Goal: Obtain resource: Download file/media

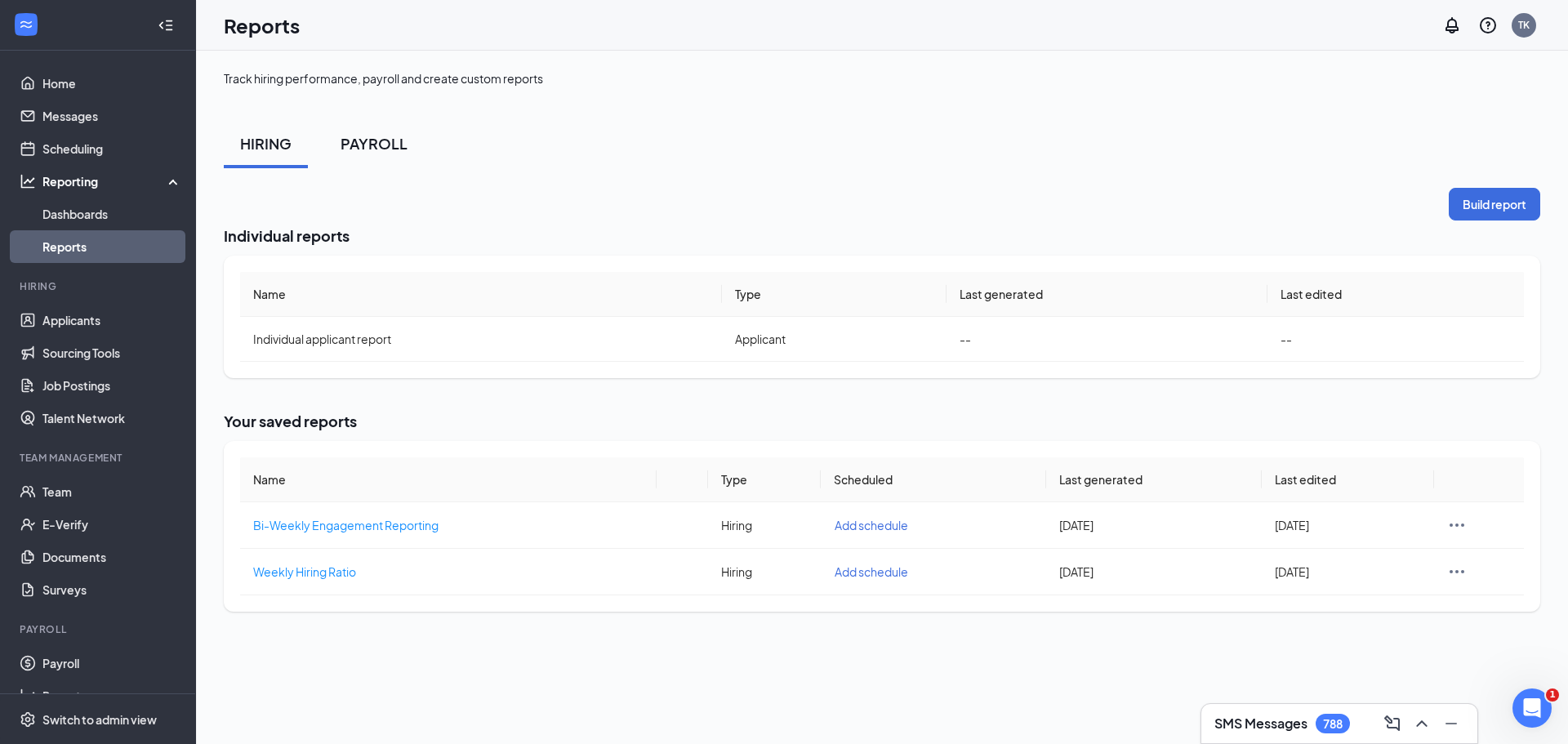
click at [388, 144] on div "PAYROLL" at bounding box center [374, 142] width 67 height 20
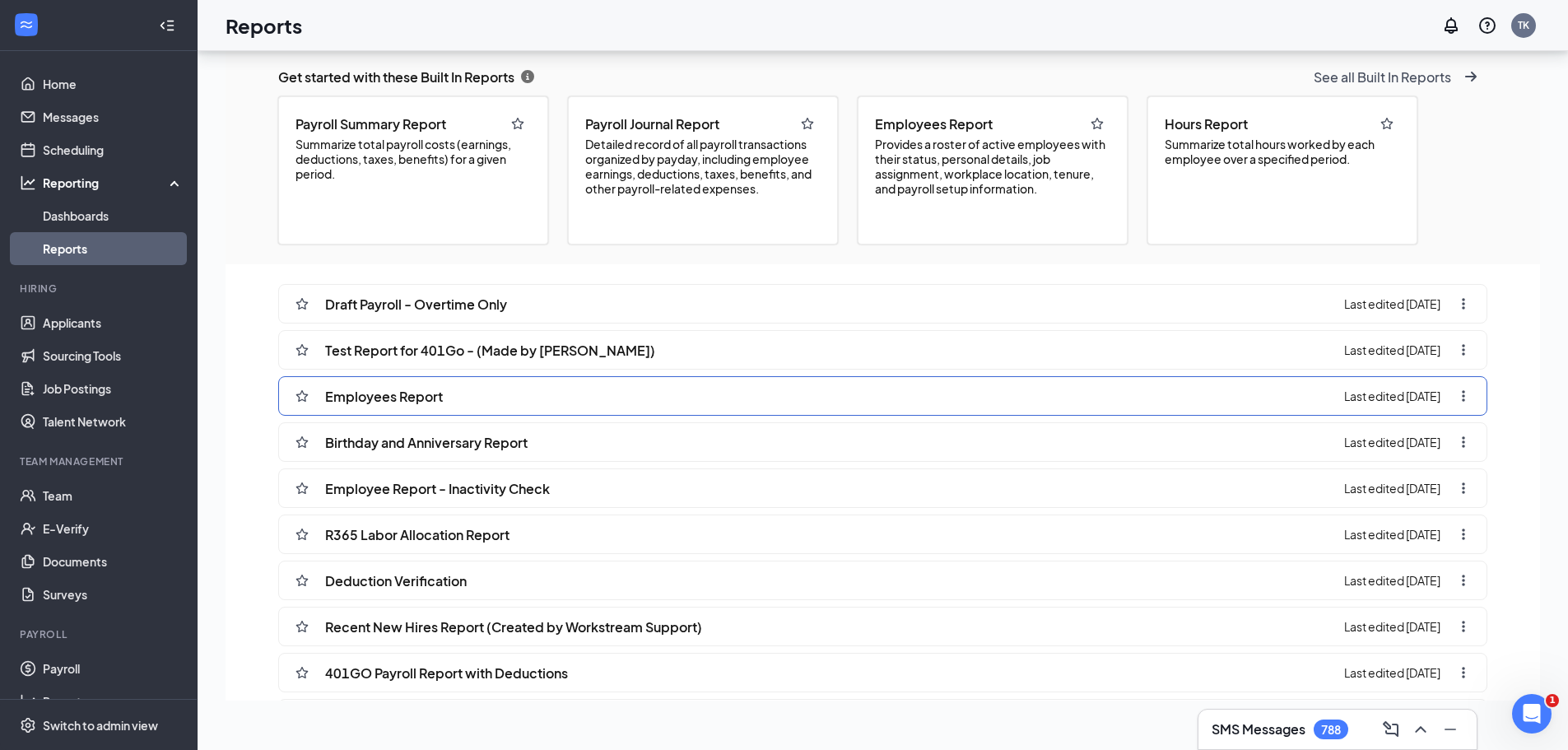
scroll to position [324, 0]
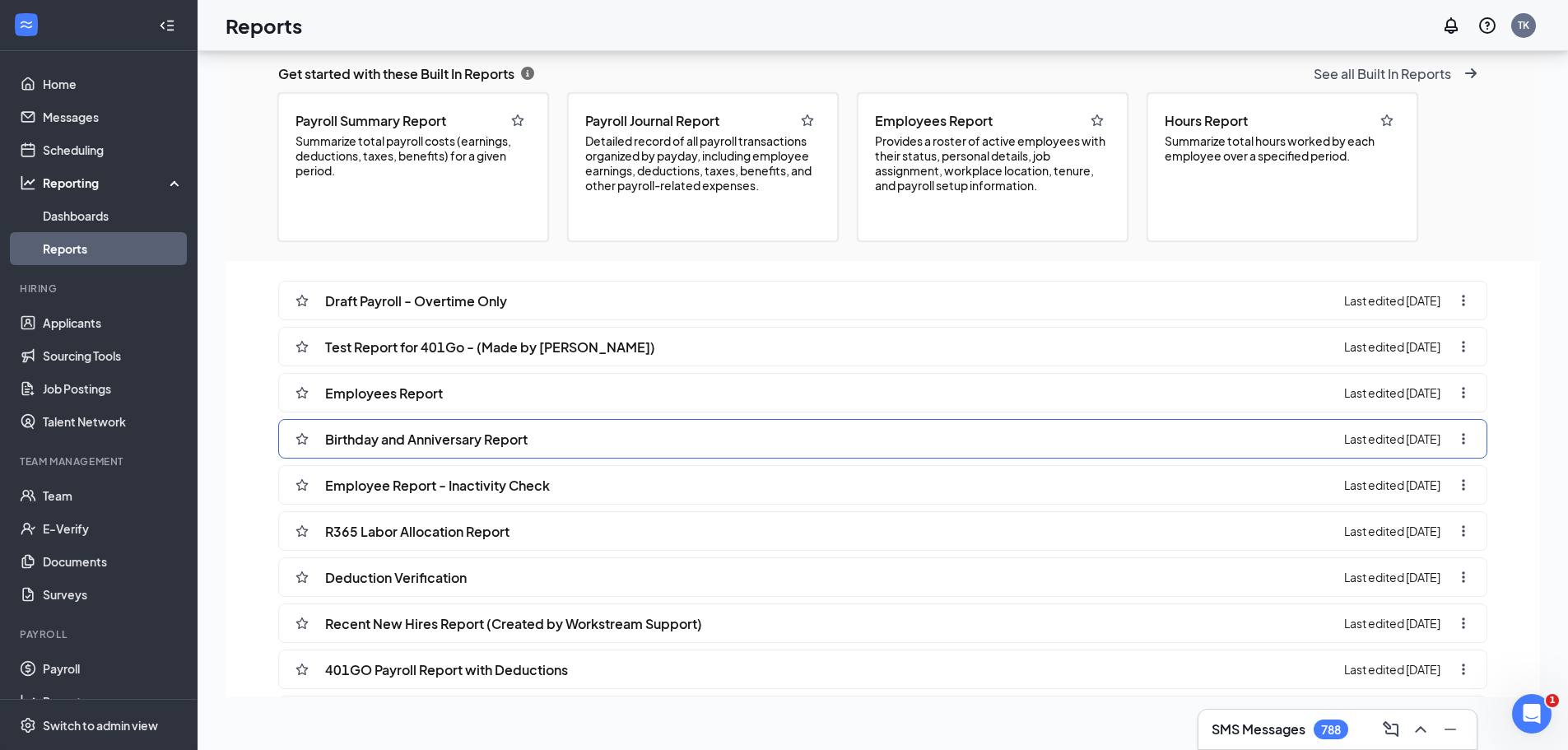
click at [519, 434] on span "Birthday and Anniversary Report" at bounding box center [426, 439] width 202 height 17
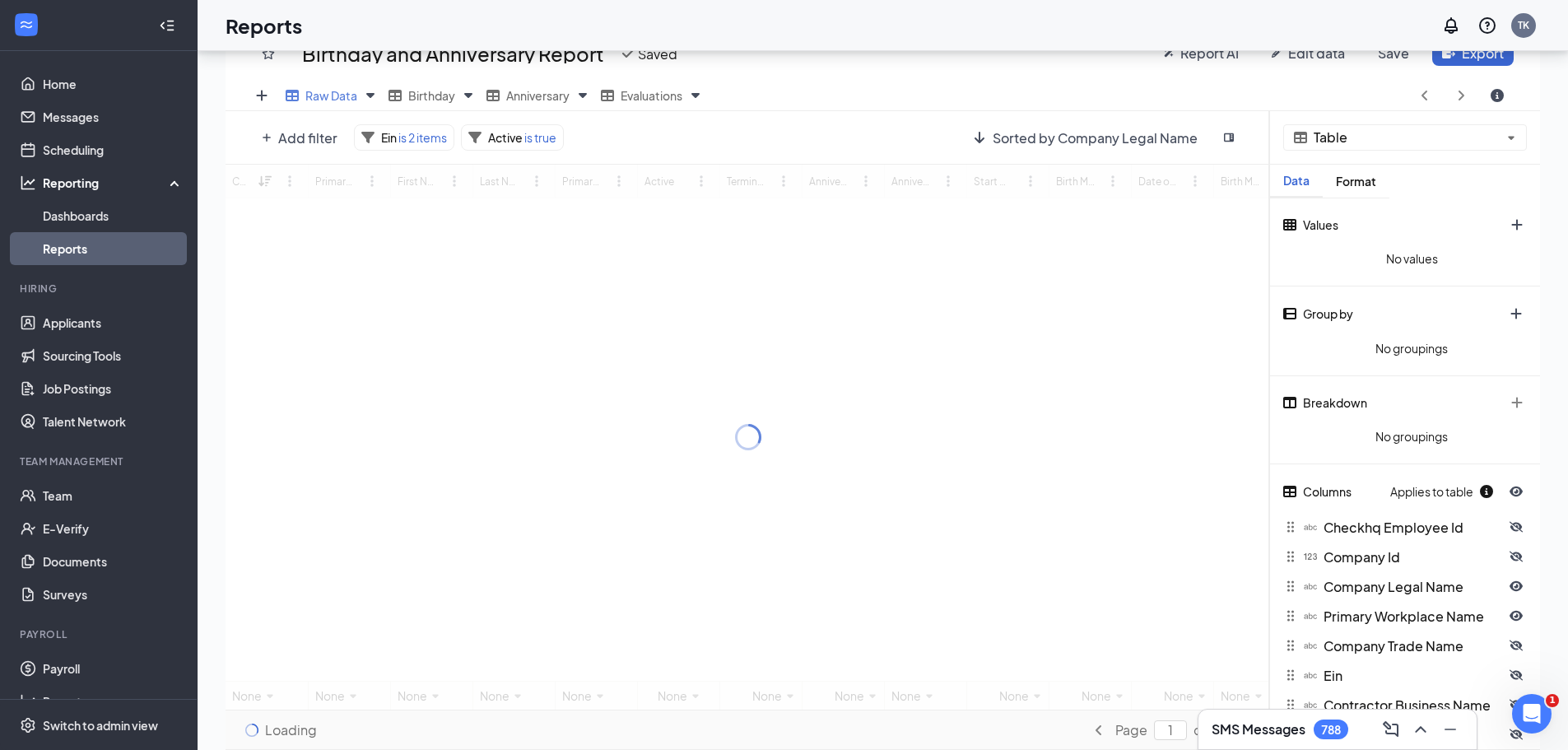
scroll to position [242, 0]
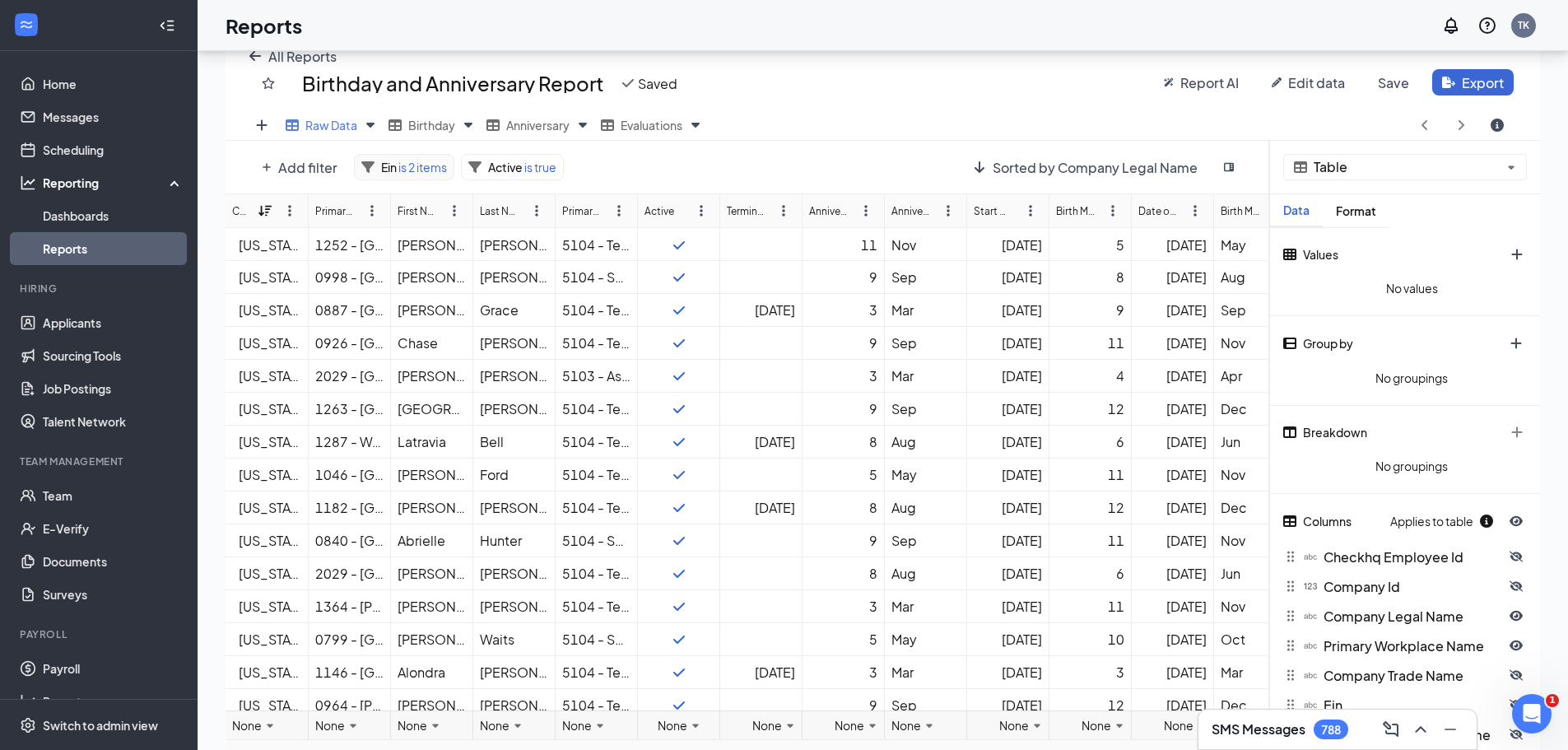
click at [405, 163] on span "is 2 items" at bounding box center [422, 167] width 50 height 14
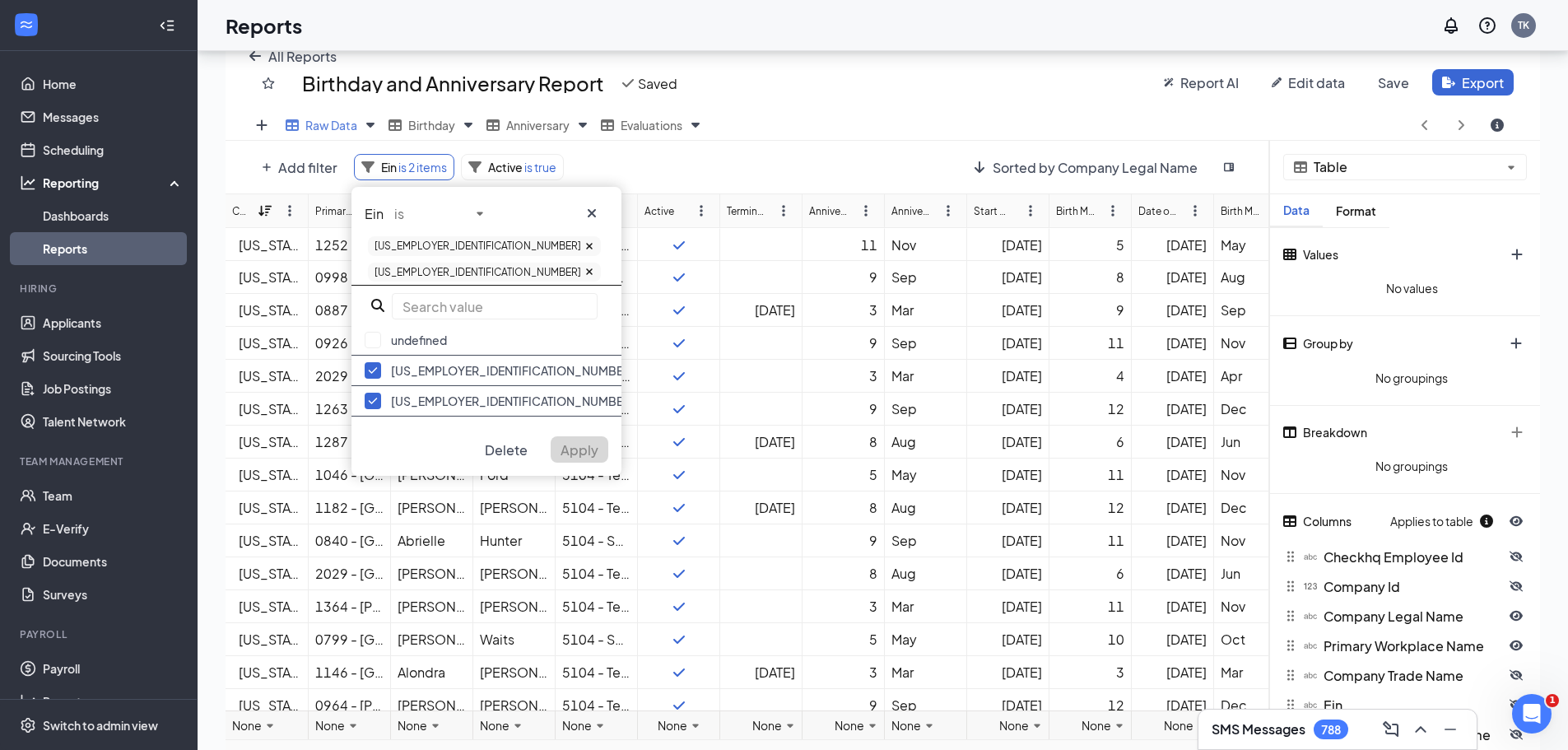
click at [805, 99] on div "All Reports Birthday and Anniversary Report Saved Report AI Edit data Save Expo…" at bounding box center [883, 70] width 1315 height 81
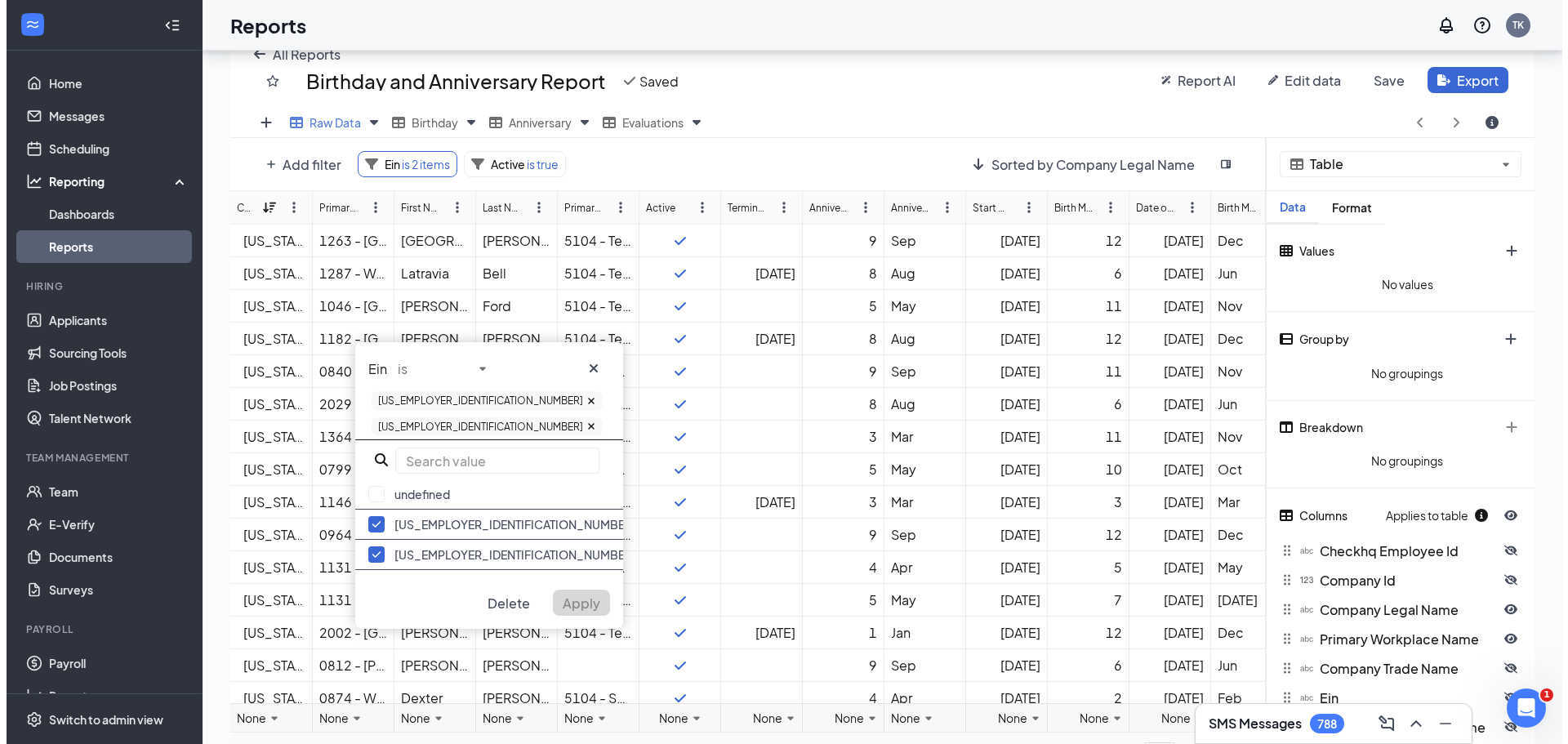
scroll to position [76, 0]
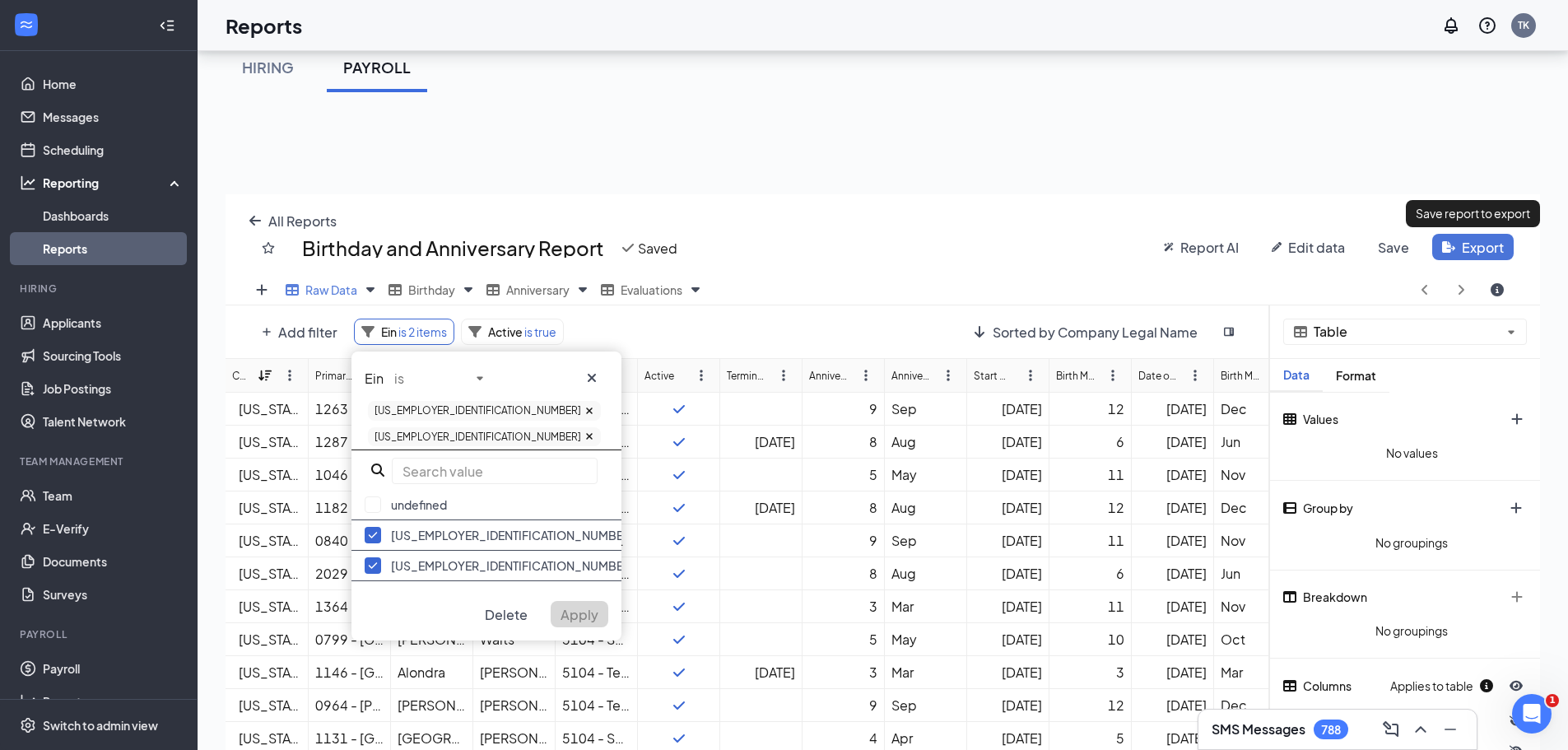
click at [1465, 253] on button "Export" at bounding box center [1473, 246] width 82 height 26
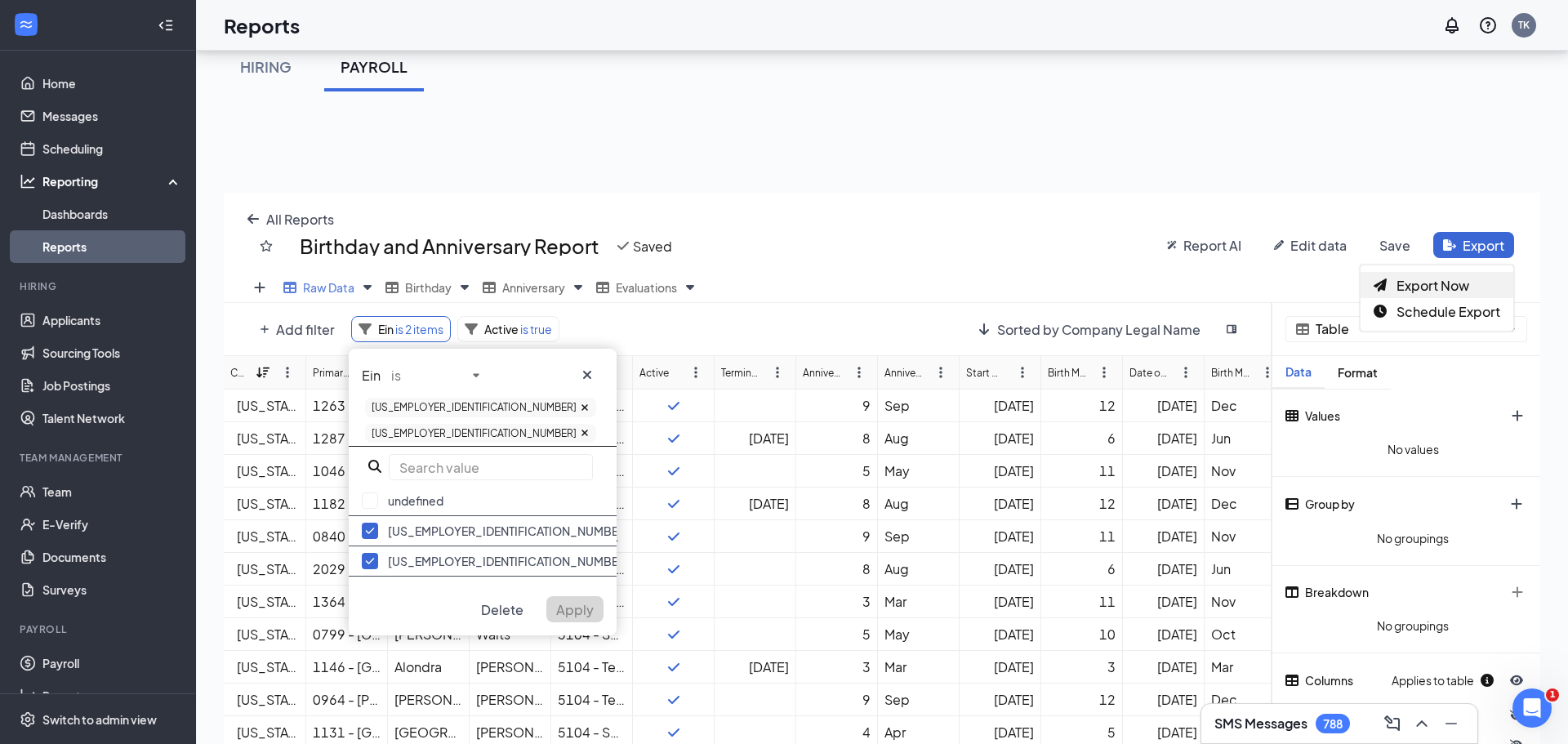
click at [1451, 282] on span "Export Now" at bounding box center [1432, 286] width 73 height 17
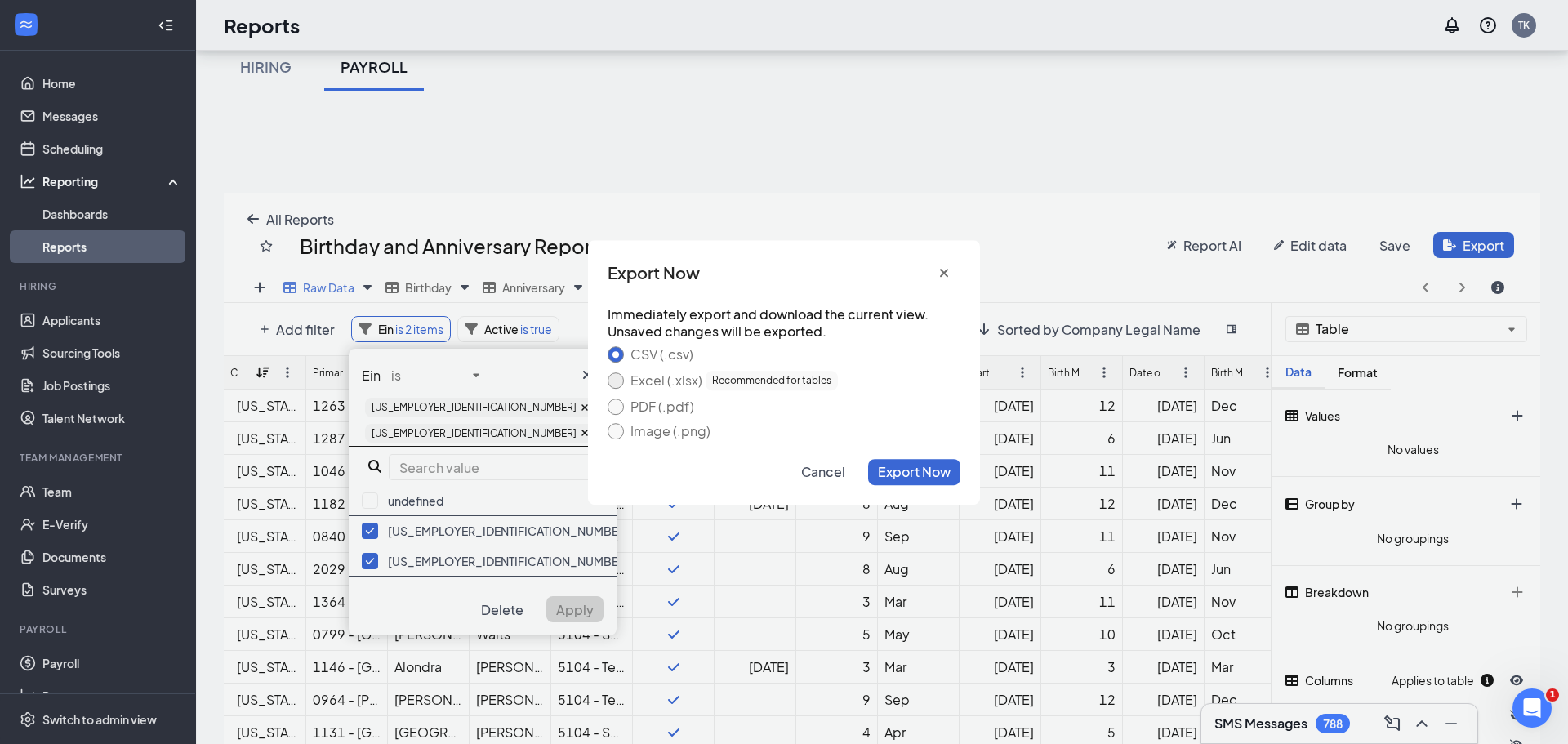
click at [623, 384] on div "Excel (.xlsx) Recommended for tables" at bounding box center [783, 380] width 352 height 20
click at [615, 377] on button "Excel (.xlsx) Recommended for tables" at bounding box center [615, 380] width 16 height 16
click at [911, 473] on span "Export Now" at bounding box center [914, 472] width 73 height 17
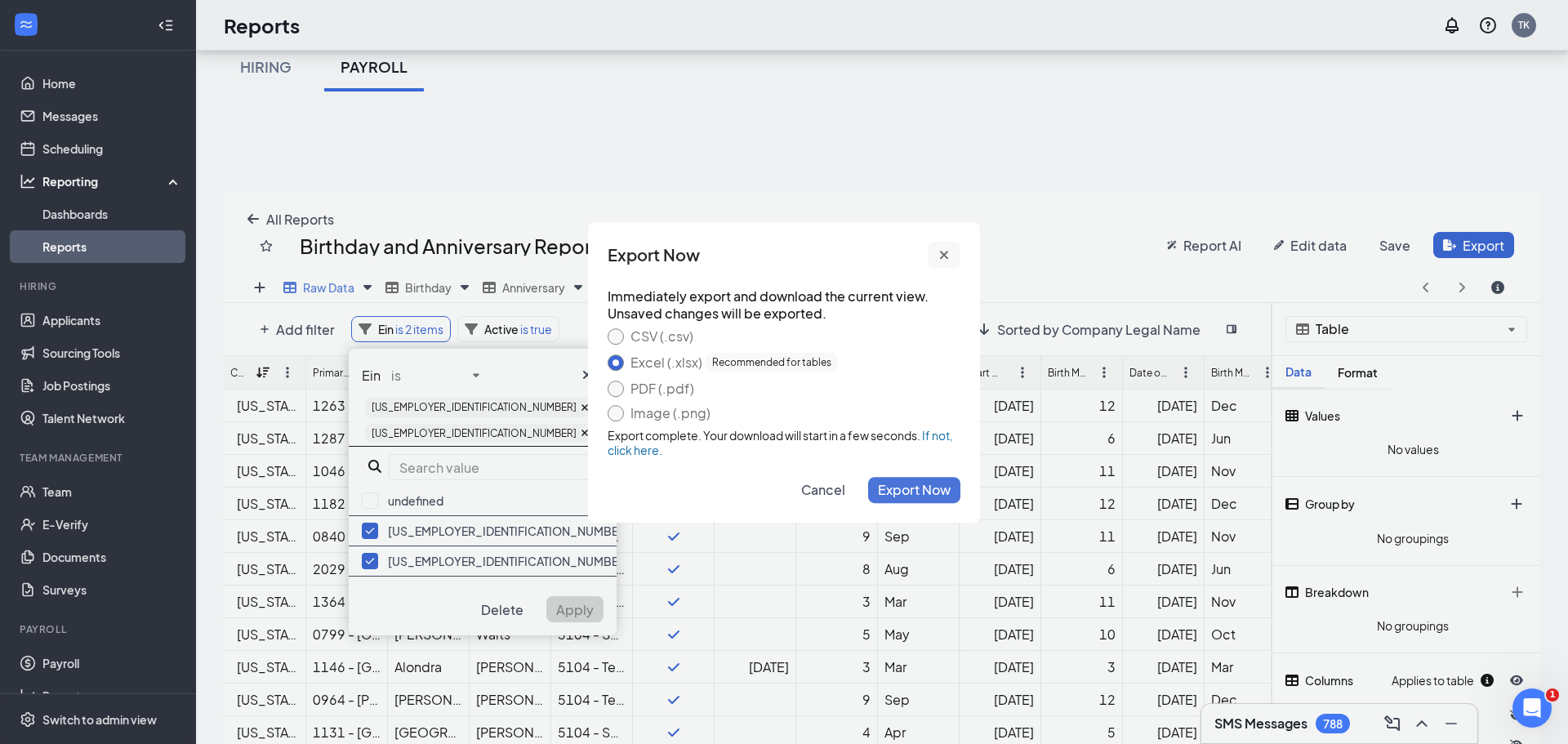
click at [945, 248] on icon "cross icon" at bounding box center [944, 255] width 13 height 13
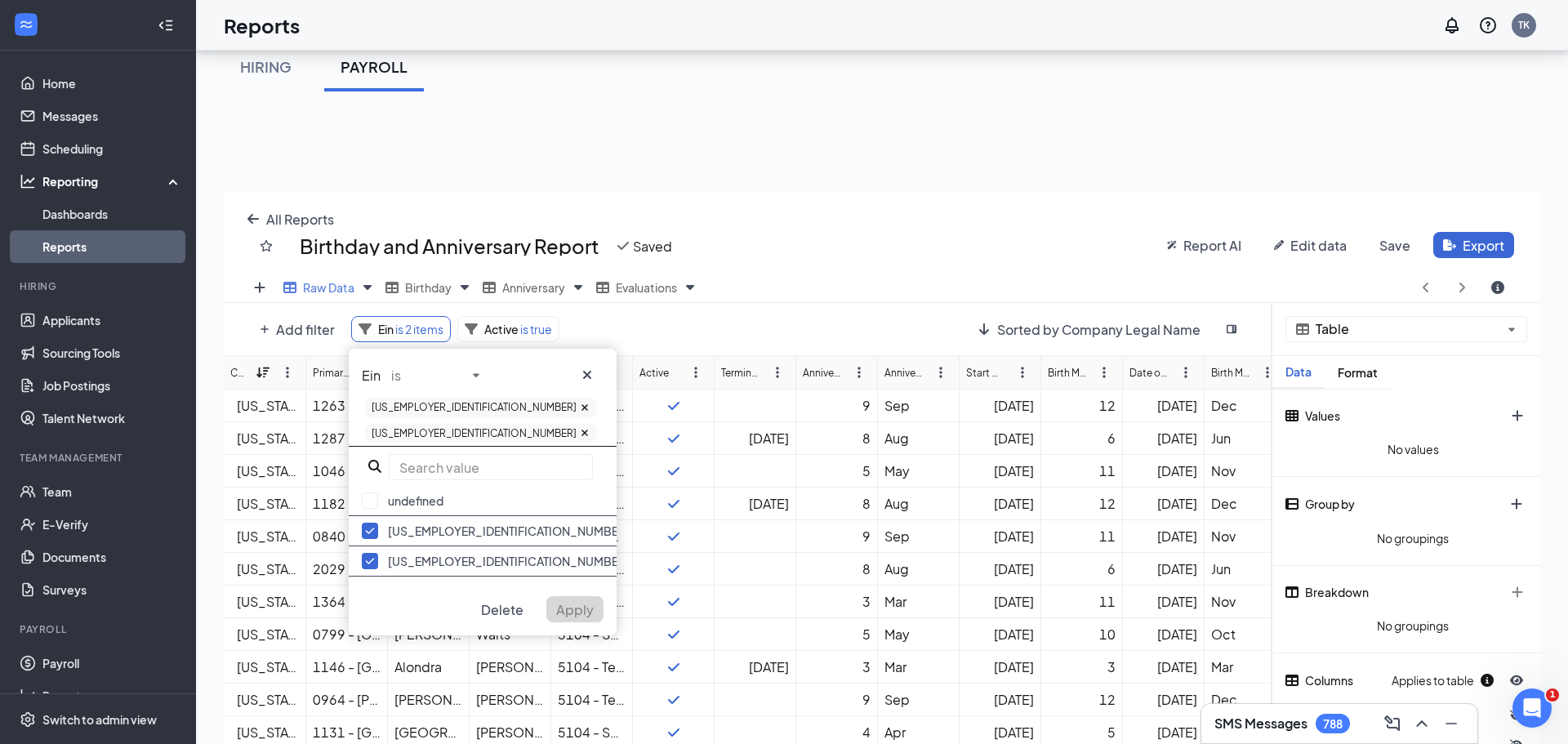
scroll to position [81049, 80367]
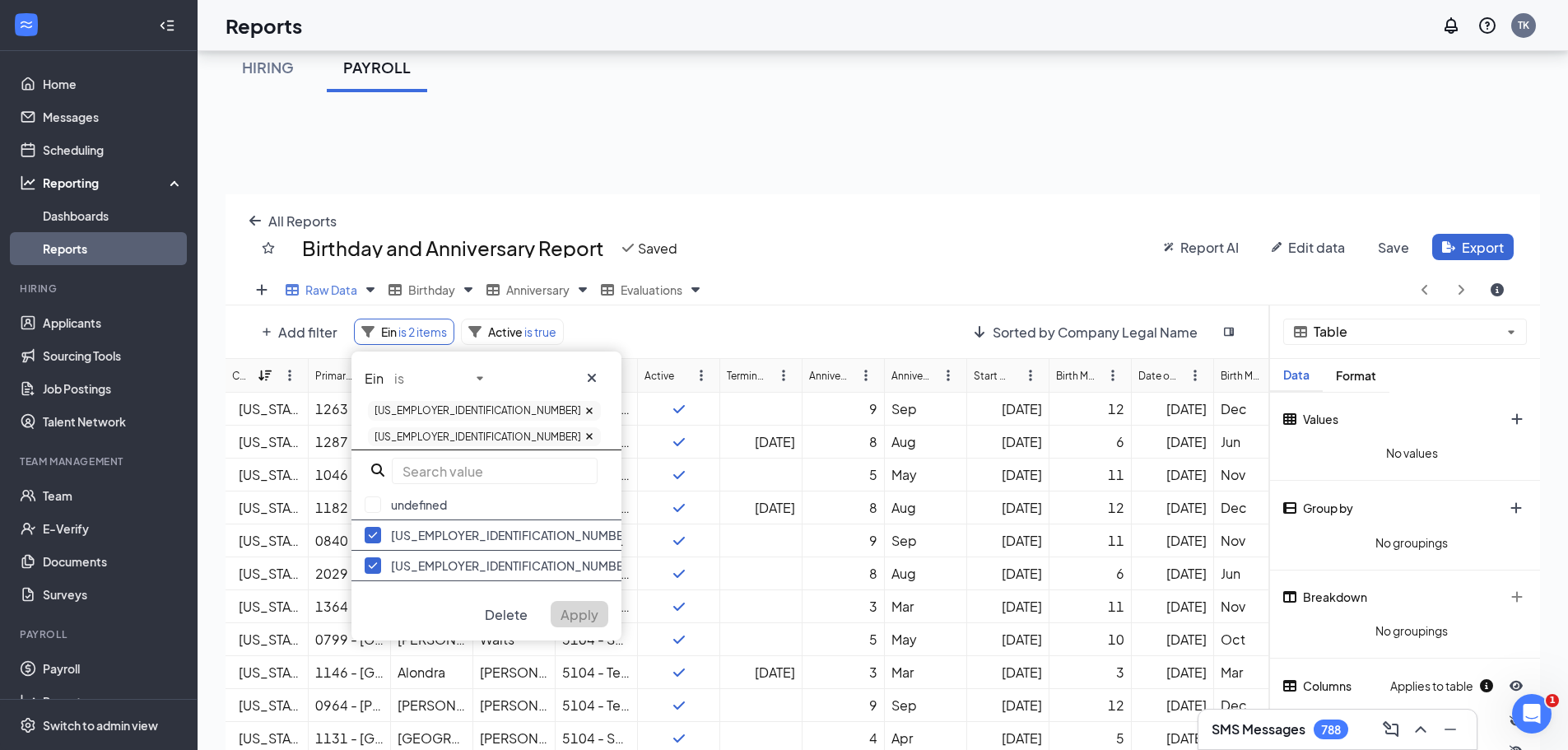
drag, startPoint x: 589, startPoint y: 377, endPoint x: 615, endPoint y: 355, distance: 34.1
click at [589, 377] on icon "cross icon" at bounding box center [592, 378] width 13 height 13
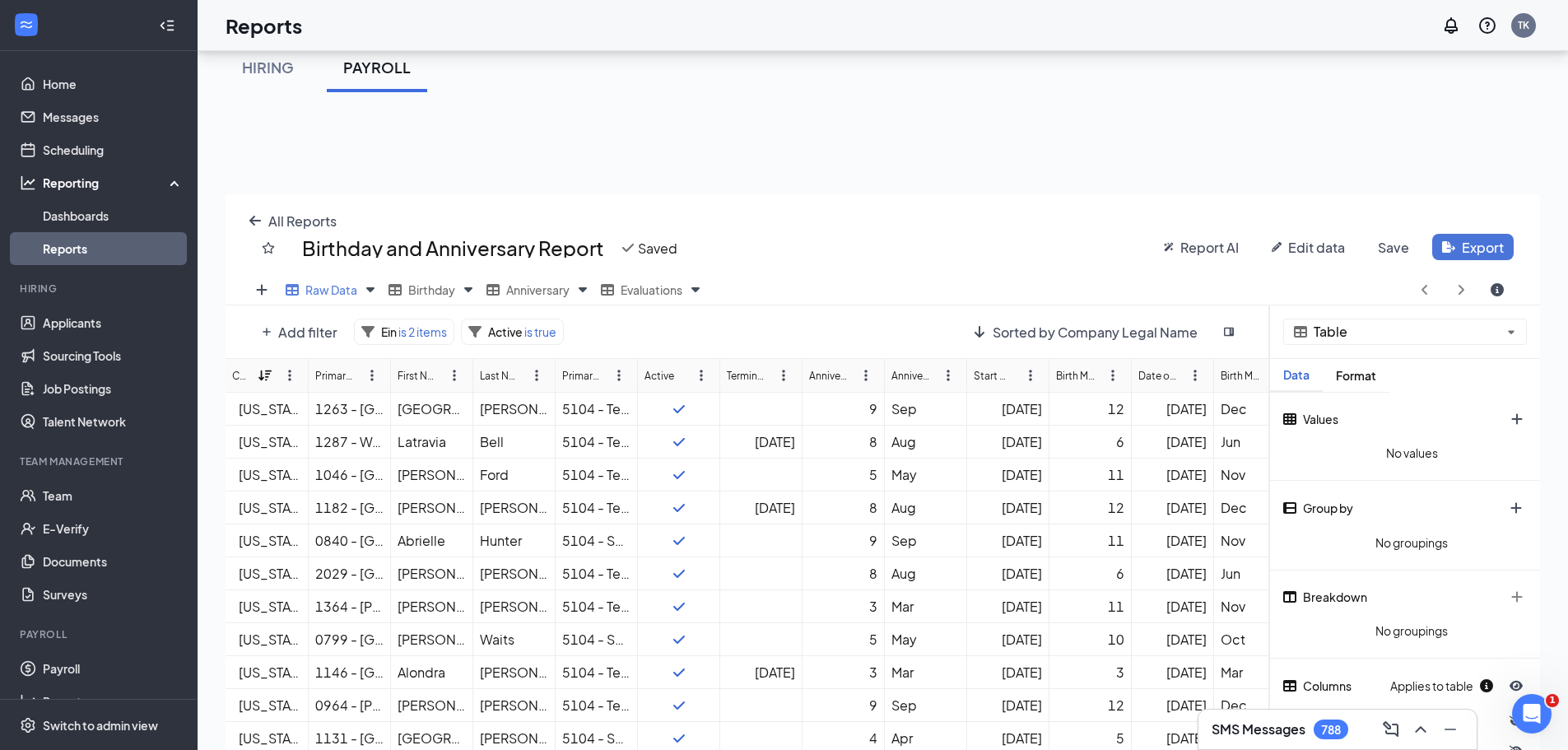
click at [1457, 242] on button "Export" at bounding box center [1473, 246] width 82 height 26
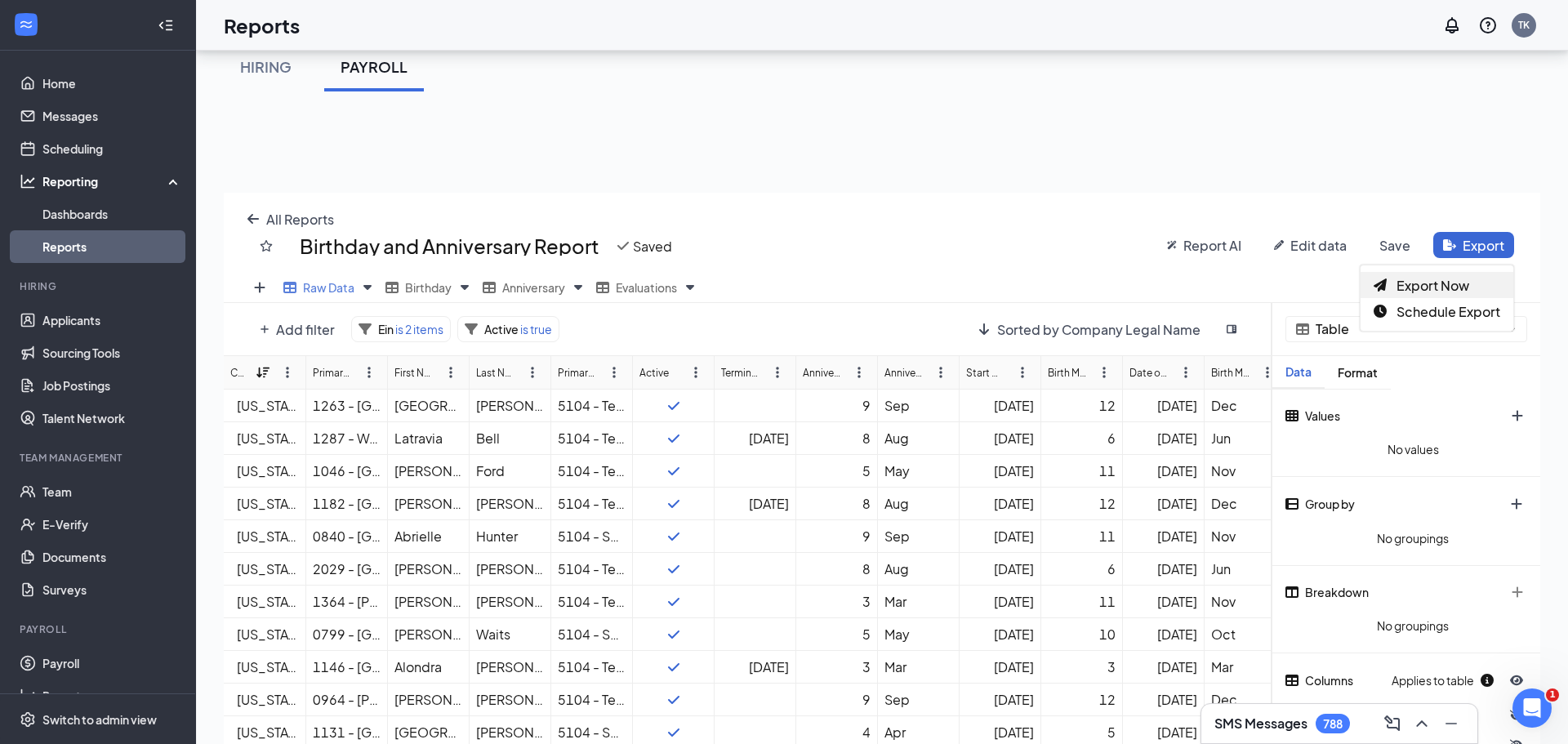
click at [1448, 280] on span "Export Now" at bounding box center [1432, 286] width 73 height 17
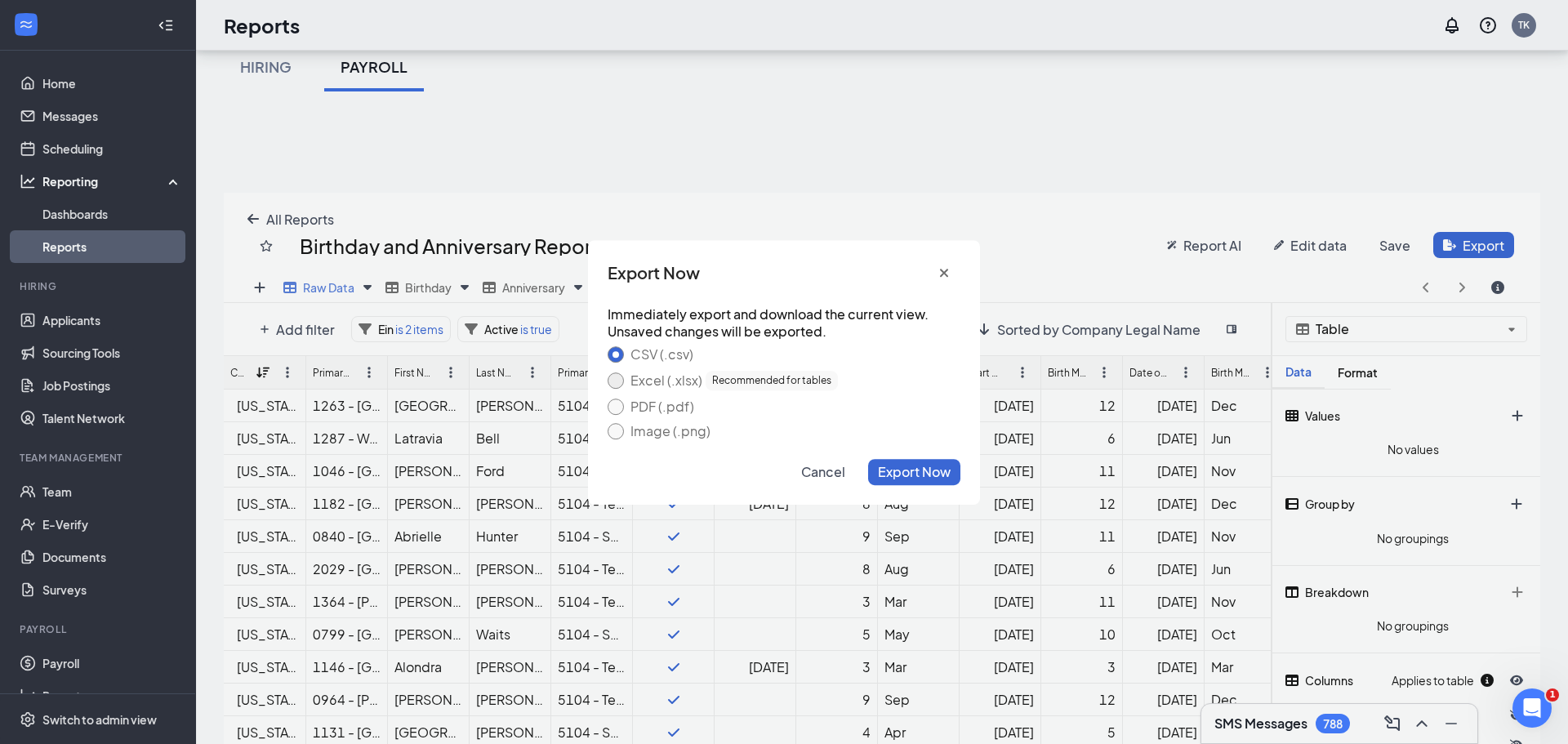
click at [608, 380] on div "Immediately export and download the current view. Unsaved changes will be expor…" at bounding box center [784, 372] width 392 height 134
click at [613, 377] on button "Excel (.xlsx) Recommended for tables" at bounding box center [615, 380] width 16 height 16
click at [929, 469] on span "Export Now" at bounding box center [914, 472] width 73 height 17
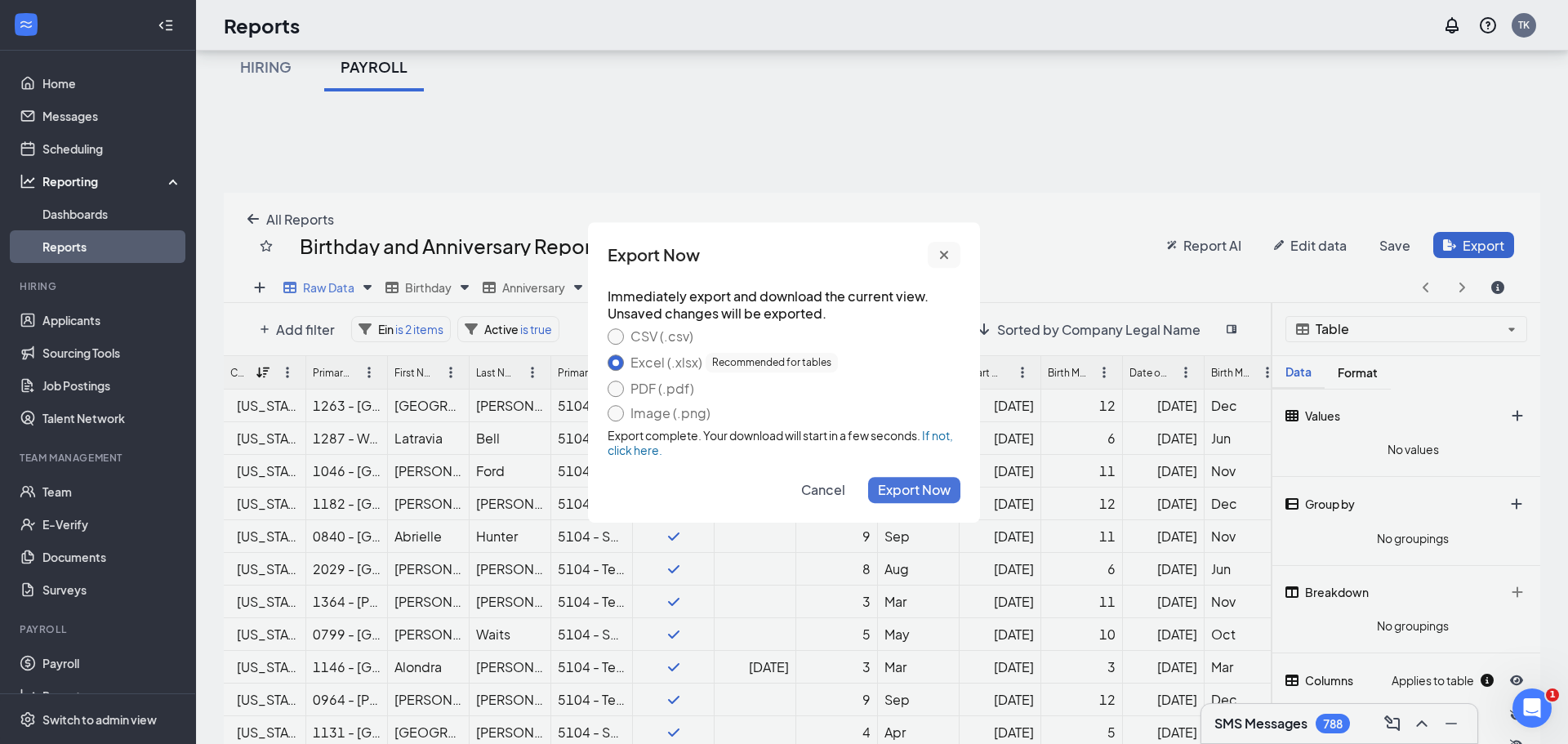
drag, startPoint x: 936, startPoint y: 251, endPoint x: 9, endPoint y: 171, distance: 930.4
click at [936, 251] on button "cross icon" at bounding box center [944, 254] width 32 height 26
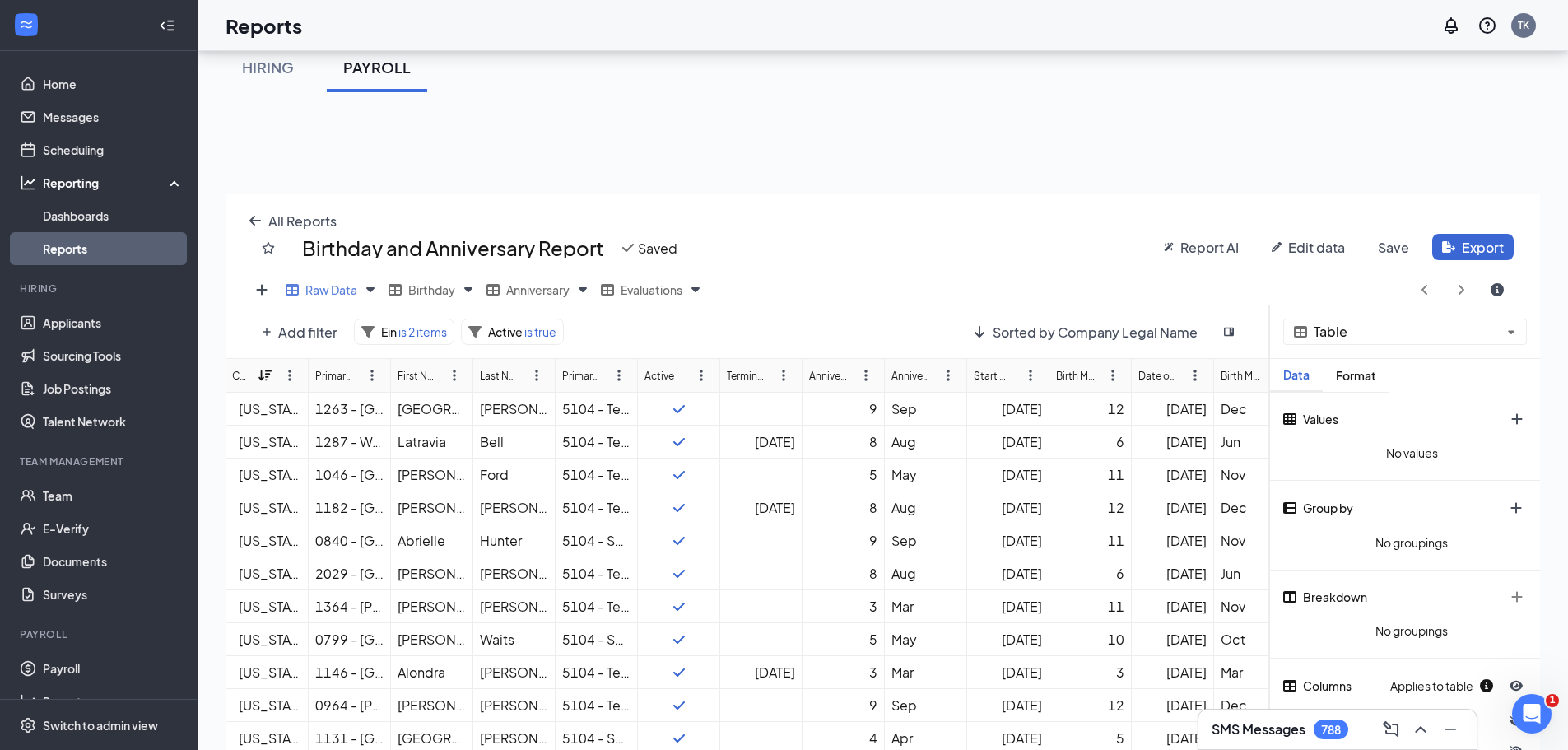
scroll to position [81703, 81009]
click at [1453, 250] on button "Export" at bounding box center [1473, 246] width 82 height 26
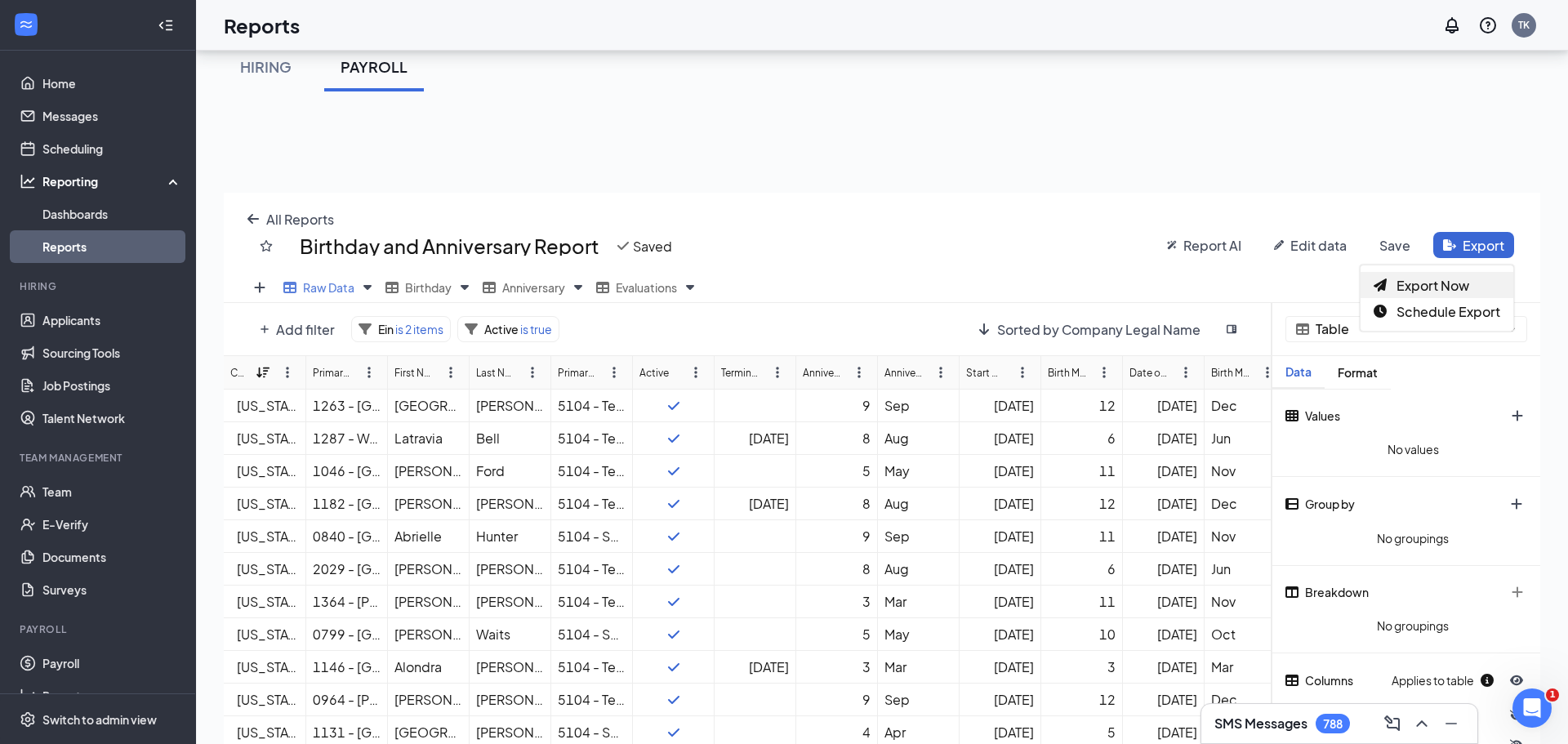
click at [1412, 278] on span "Export Now" at bounding box center [1432, 286] width 73 height 17
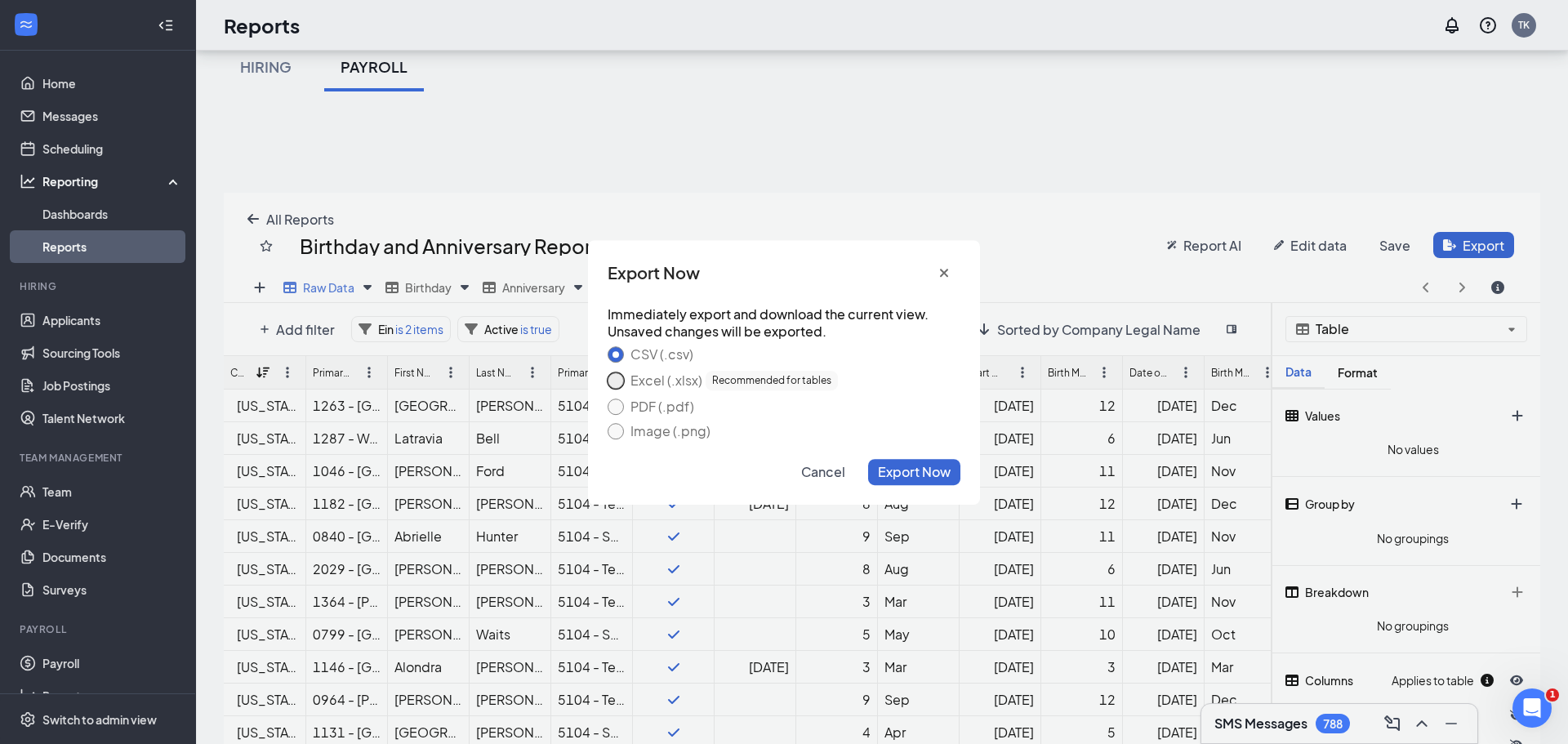
click at [610, 380] on button "Excel (.xlsx) Recommended for tables" at bounding box center [615, 380] width 16 height 16
click at [909, 466] on span "Export Now" at bounding box center [914, 472] width 73 height 17
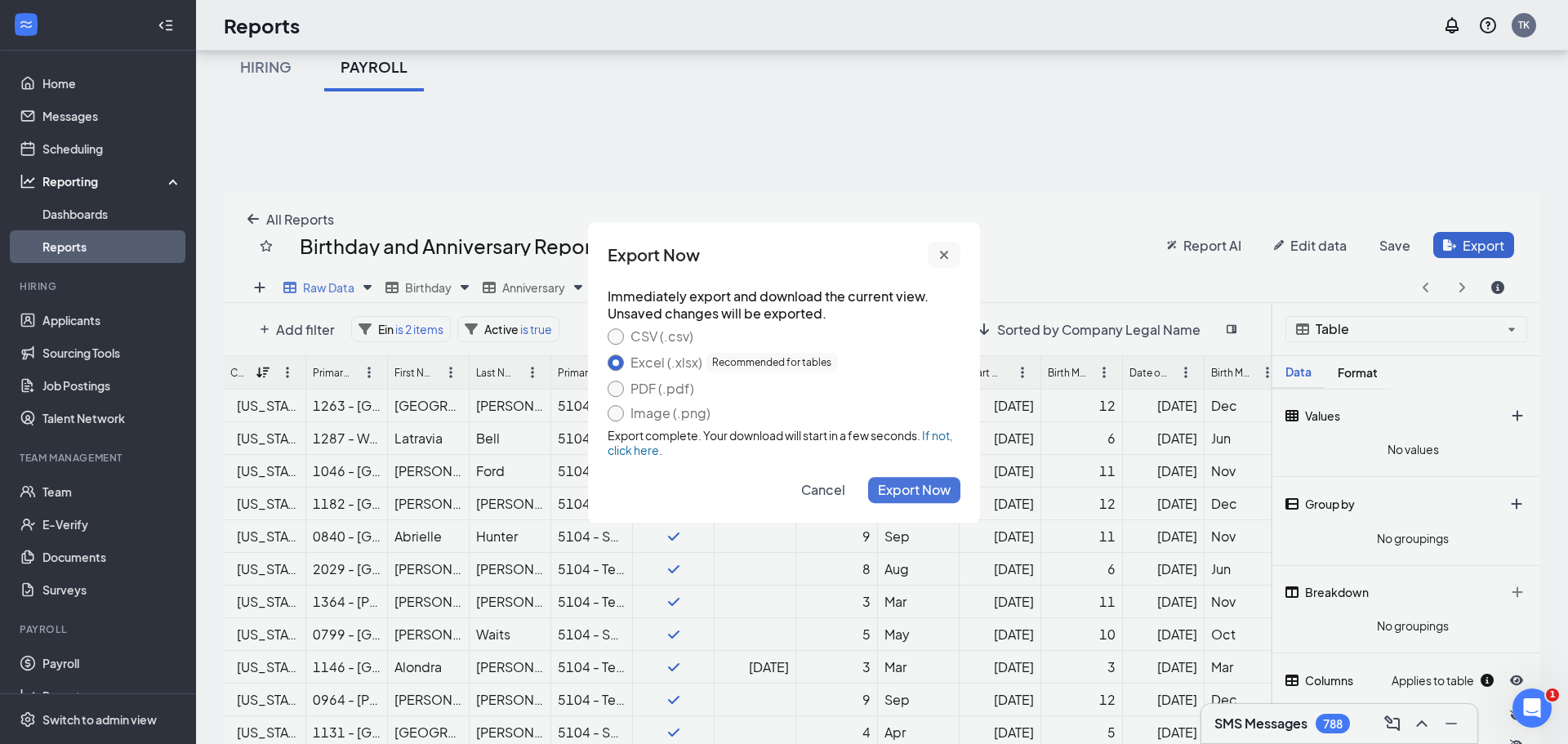
click at [941, 251] on icon "cross icon" at bounding box center [943, 255] width 9 height 9
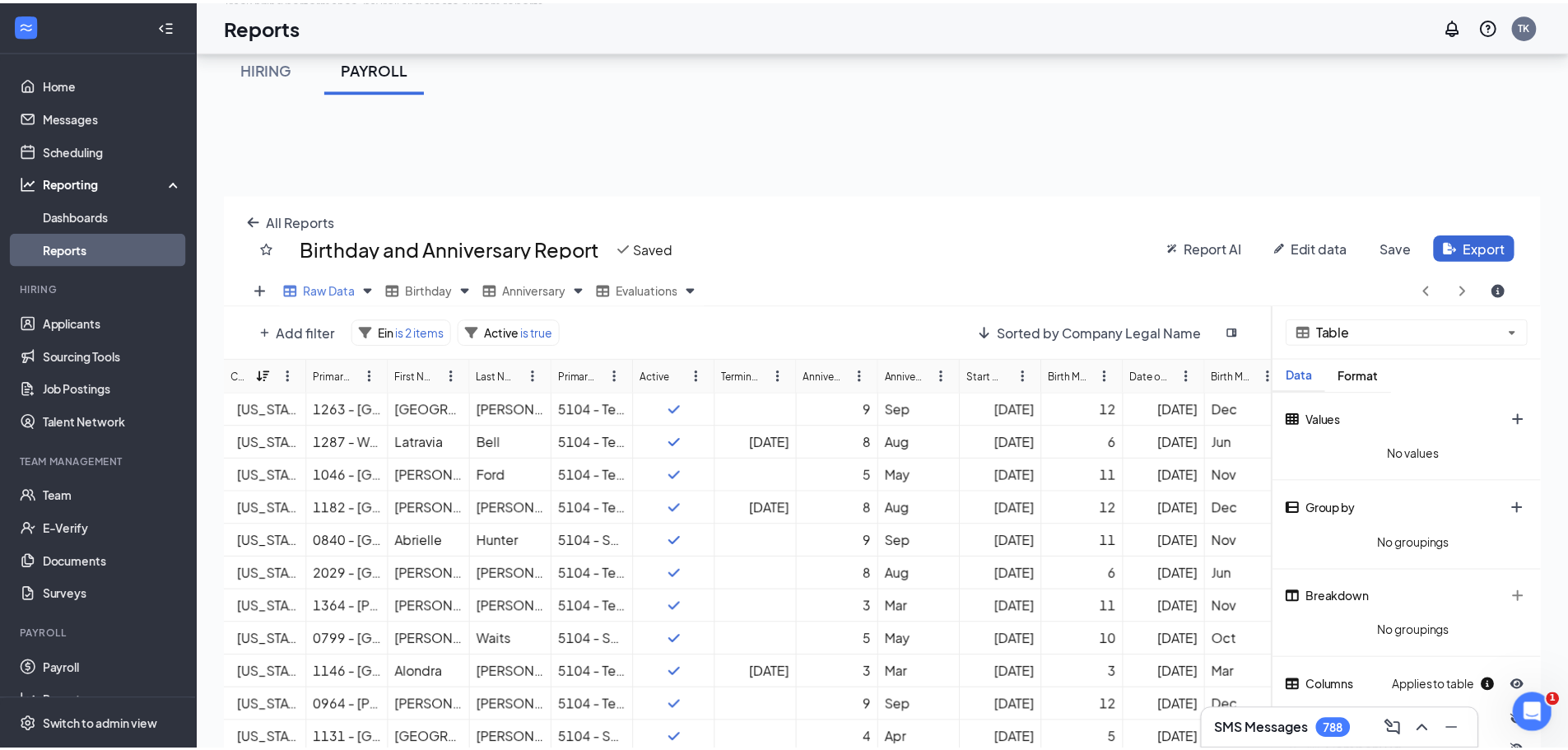
scroll to position [81703, 81009]
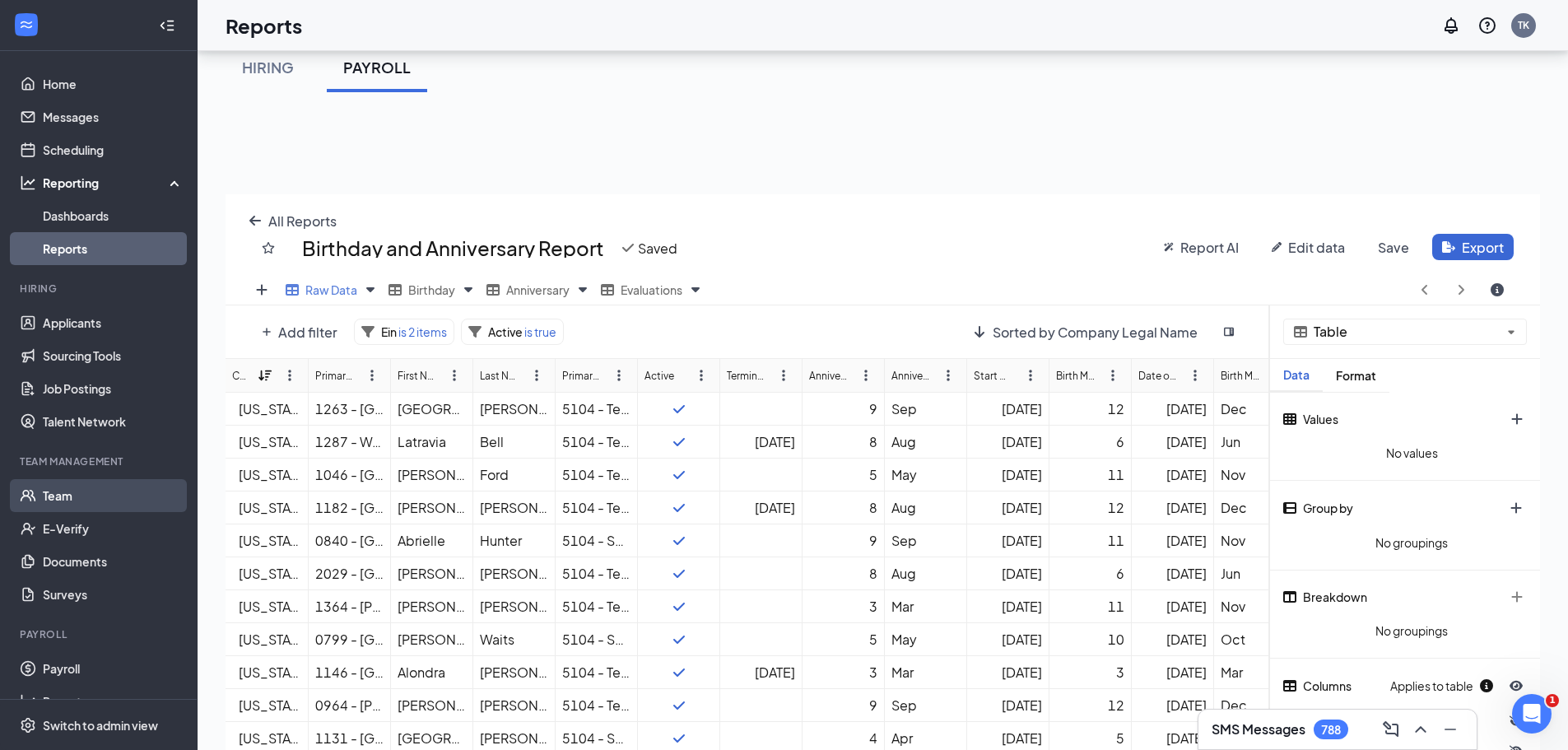
click at [71, 492] on link "Team" at bounding box center [113, 496] width 141 height 33
